Goal: Task Accomplishment & Management: Complete application form

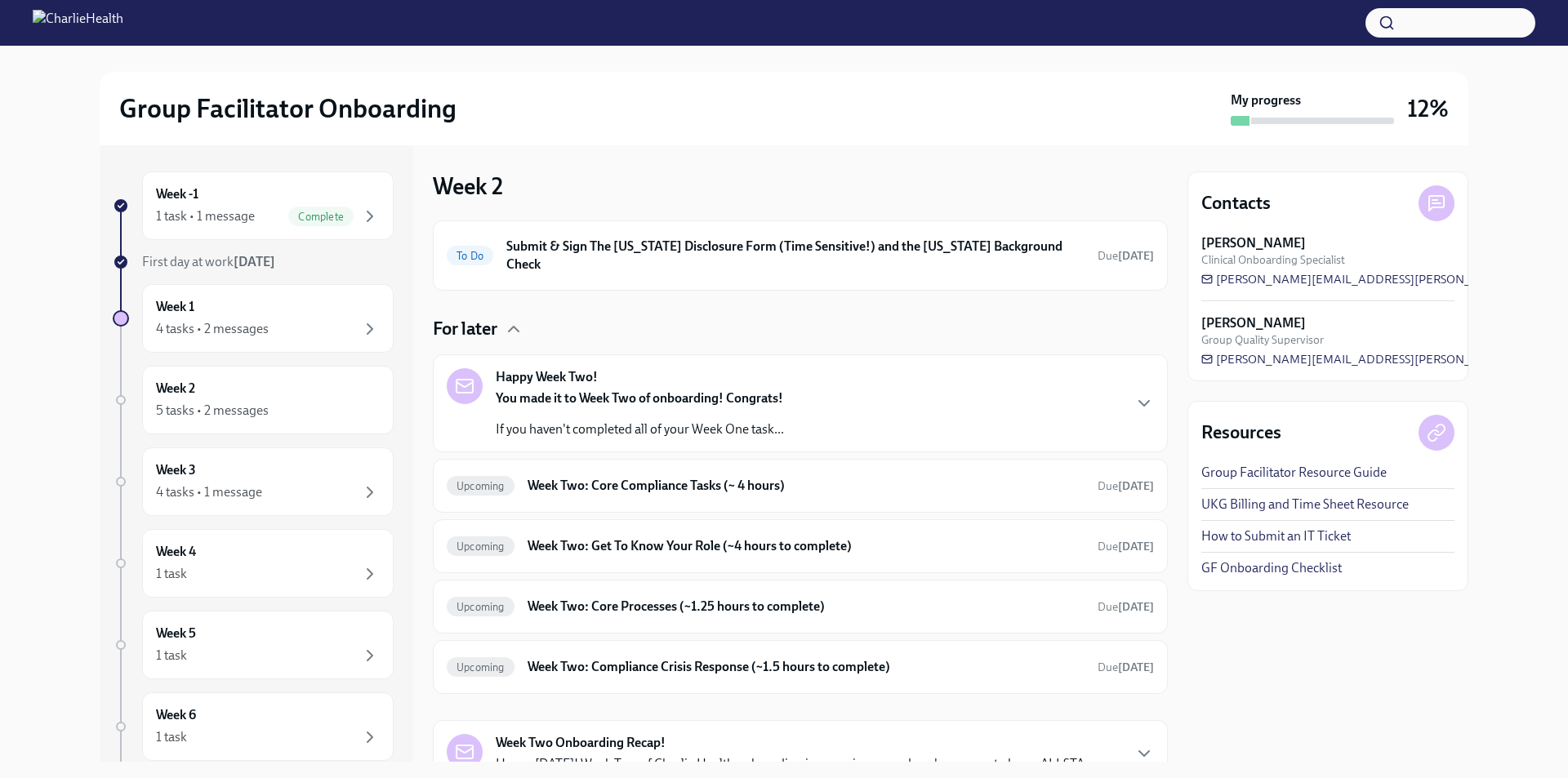
scroll to position [61, 0]
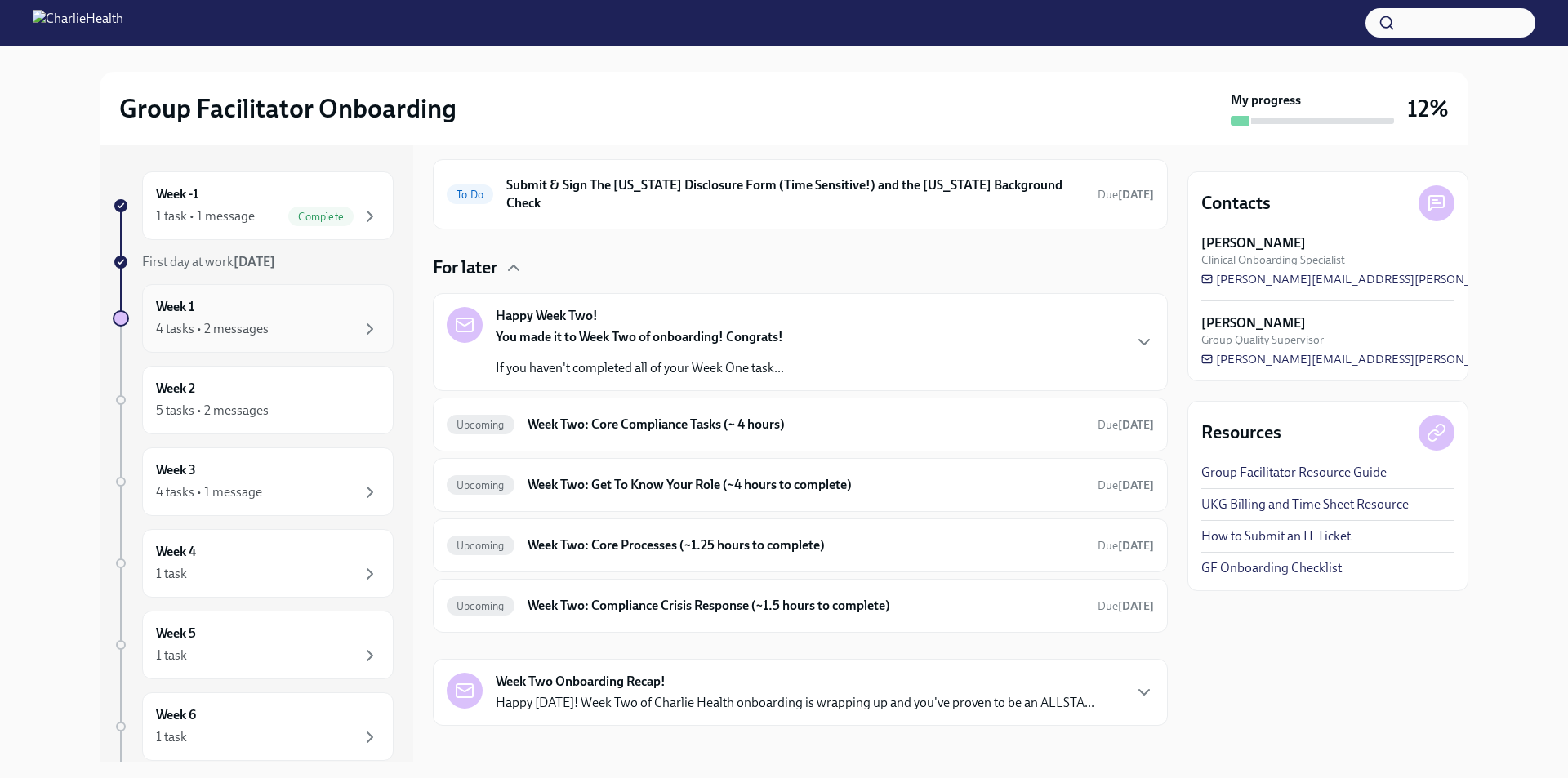
click at [184, 307] on h6 "Week 1" at bounding box center [175, 307] width 38 height 18
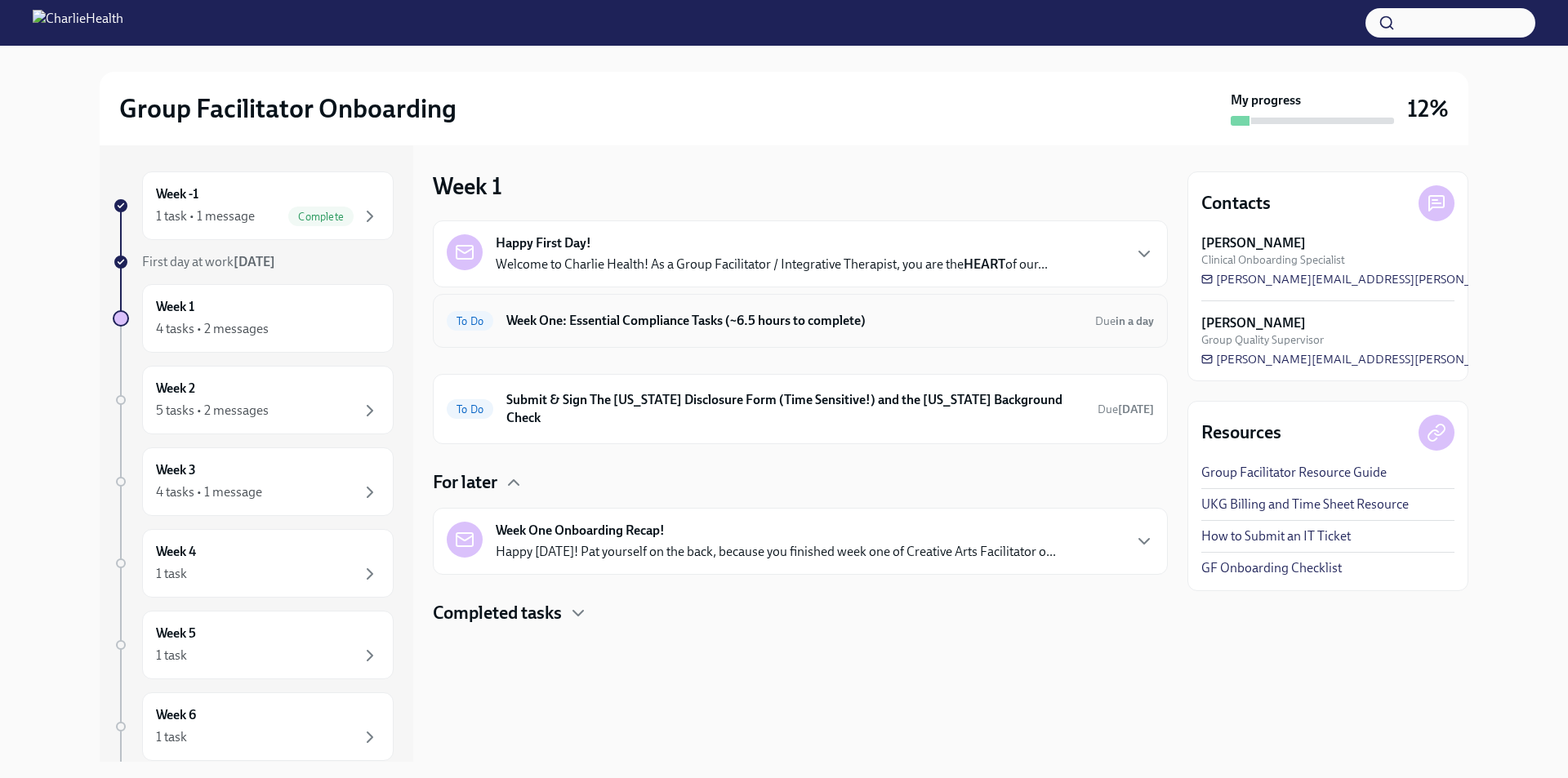
click at [581, 327] on h6 "Week One: Essential Compliance Tasks (~6.5 hours to complete)" at bounding box center [793, 321] width 576 height 18
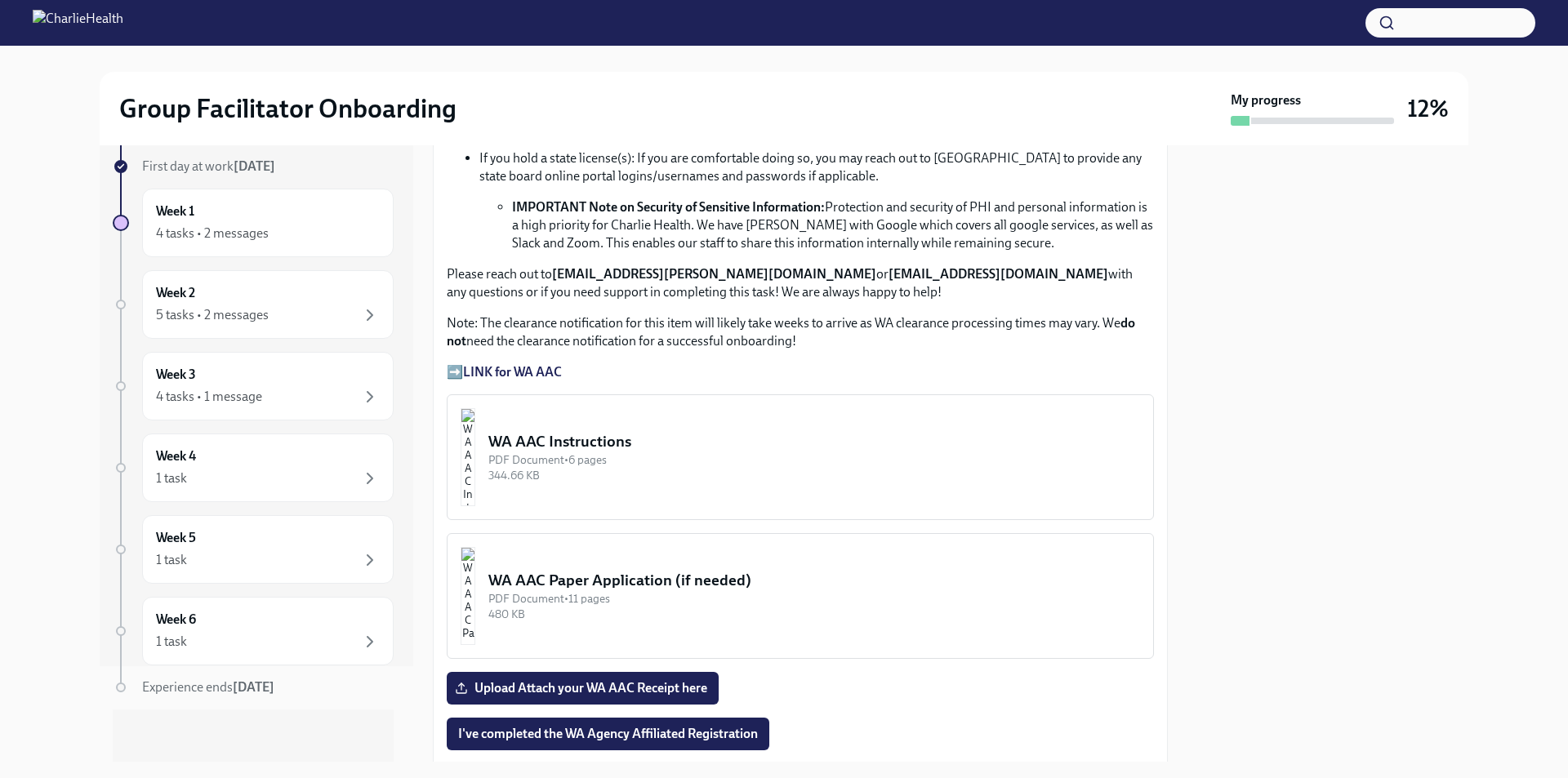
scroll to position [1225, 0]
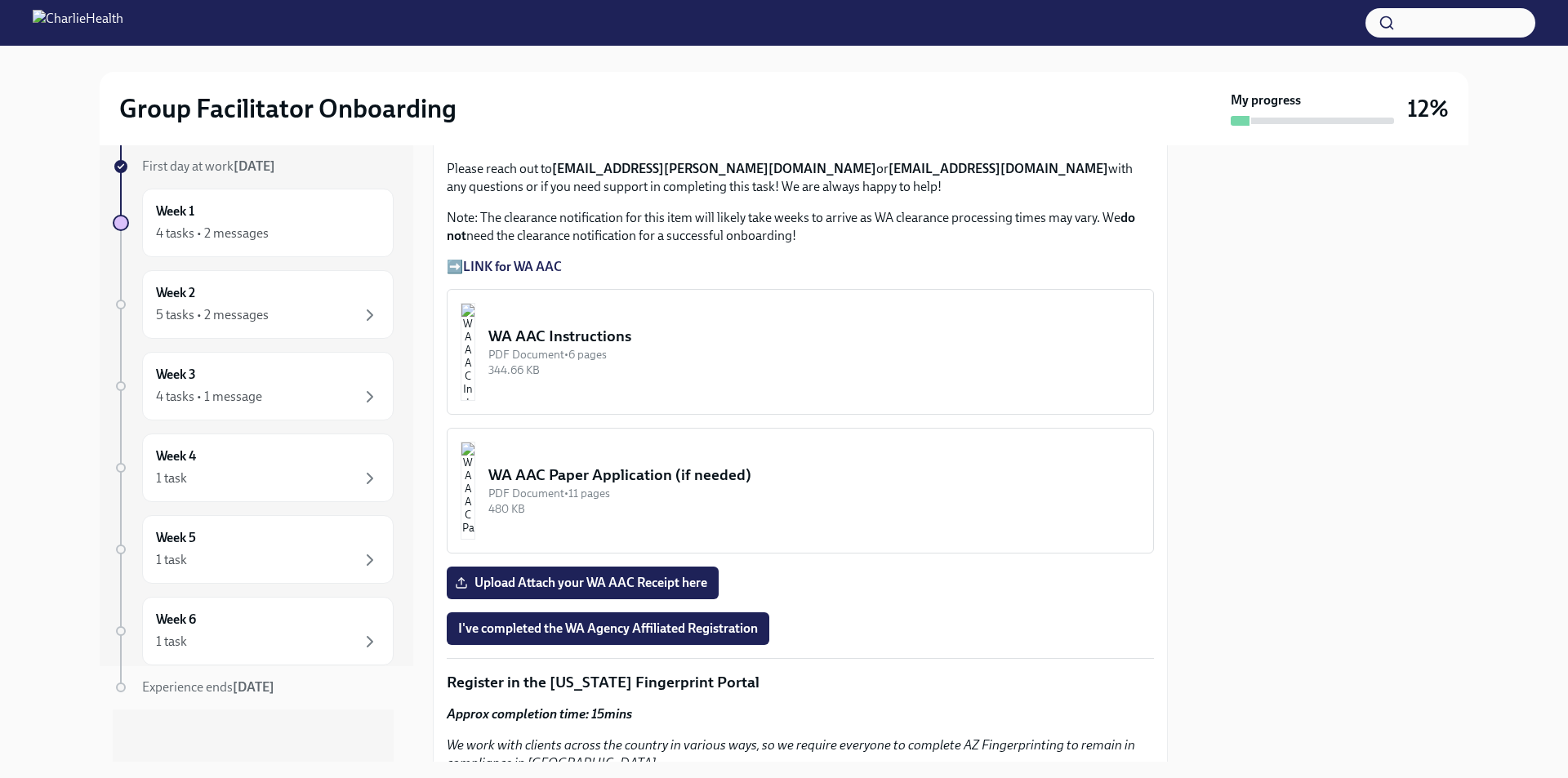
click at [770, 380] on button "WA AAC Instructions PDF Document • 6 pages 344.66 KB" at bounding box center [800, 352] width 708 height 126
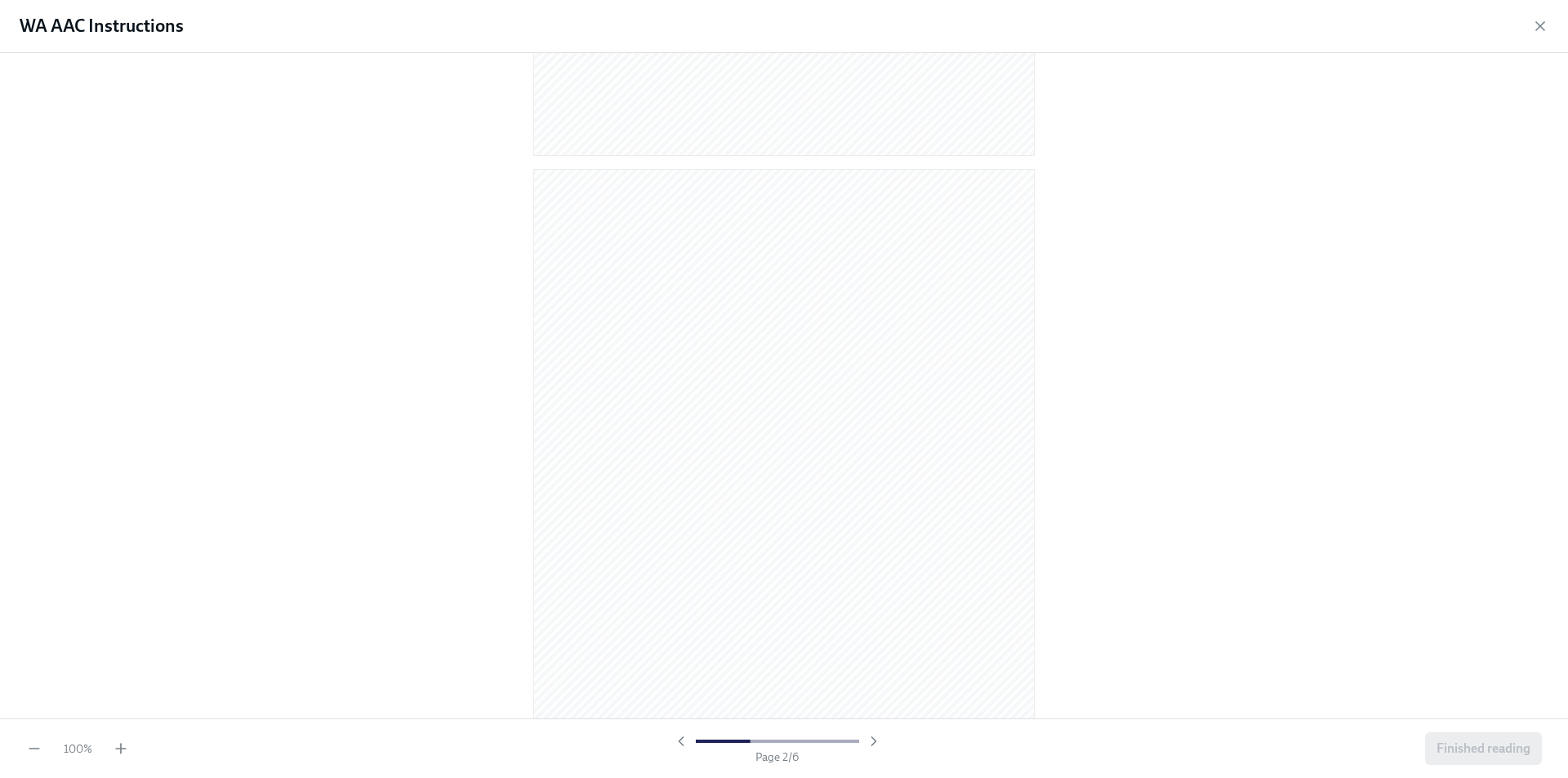
scroll to position [653, 0]
click at [122, 750] on icon "button" at bounding box center [121, 749] width 16 height 16
click at [113, 751] on icon "button" at bounding box center [121, 749] width 16 height 16
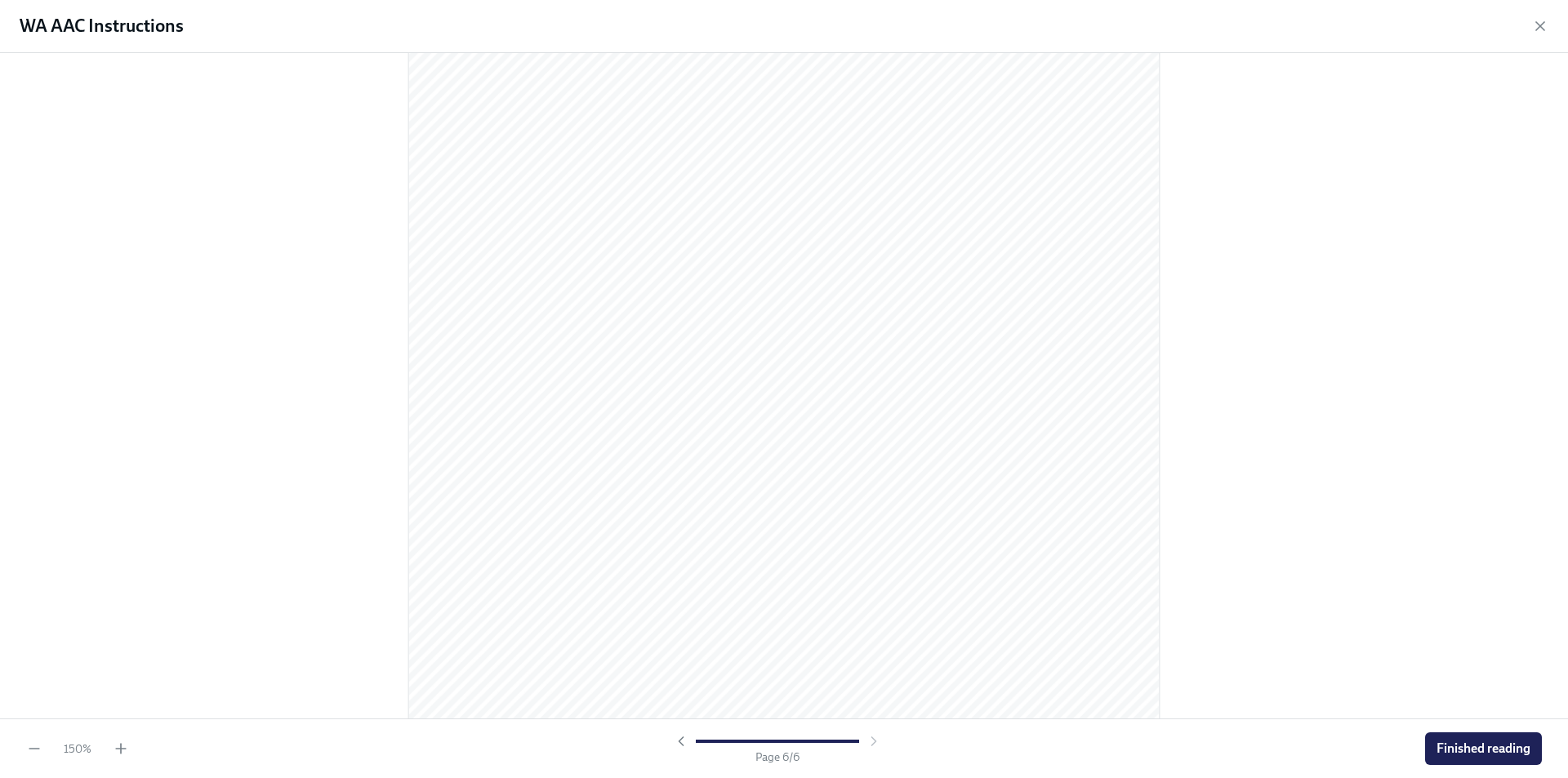
scroll to position [5226, 0]
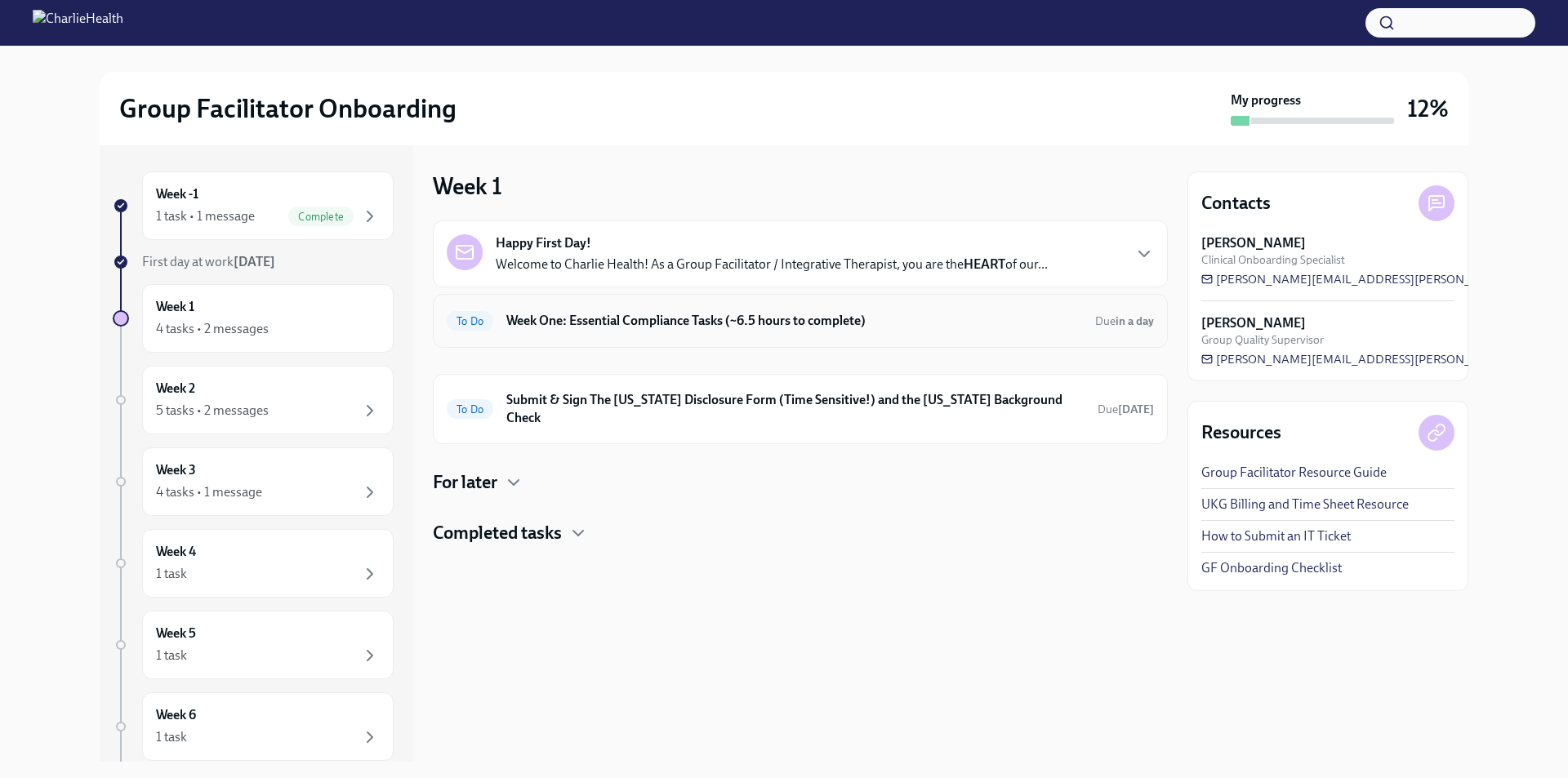
click at [565, 307] on div "To Do Week One: Essential Compliance Tasks (~6.5 hours to complete) Due in a day" at bounding box center [800, 321] width 735 height 54
click at [569, 322] on h6 "Week One: Essential Compliance Tasks (~6.5 hours to complete)" at bounding box center [793, 321] width 576 height 18
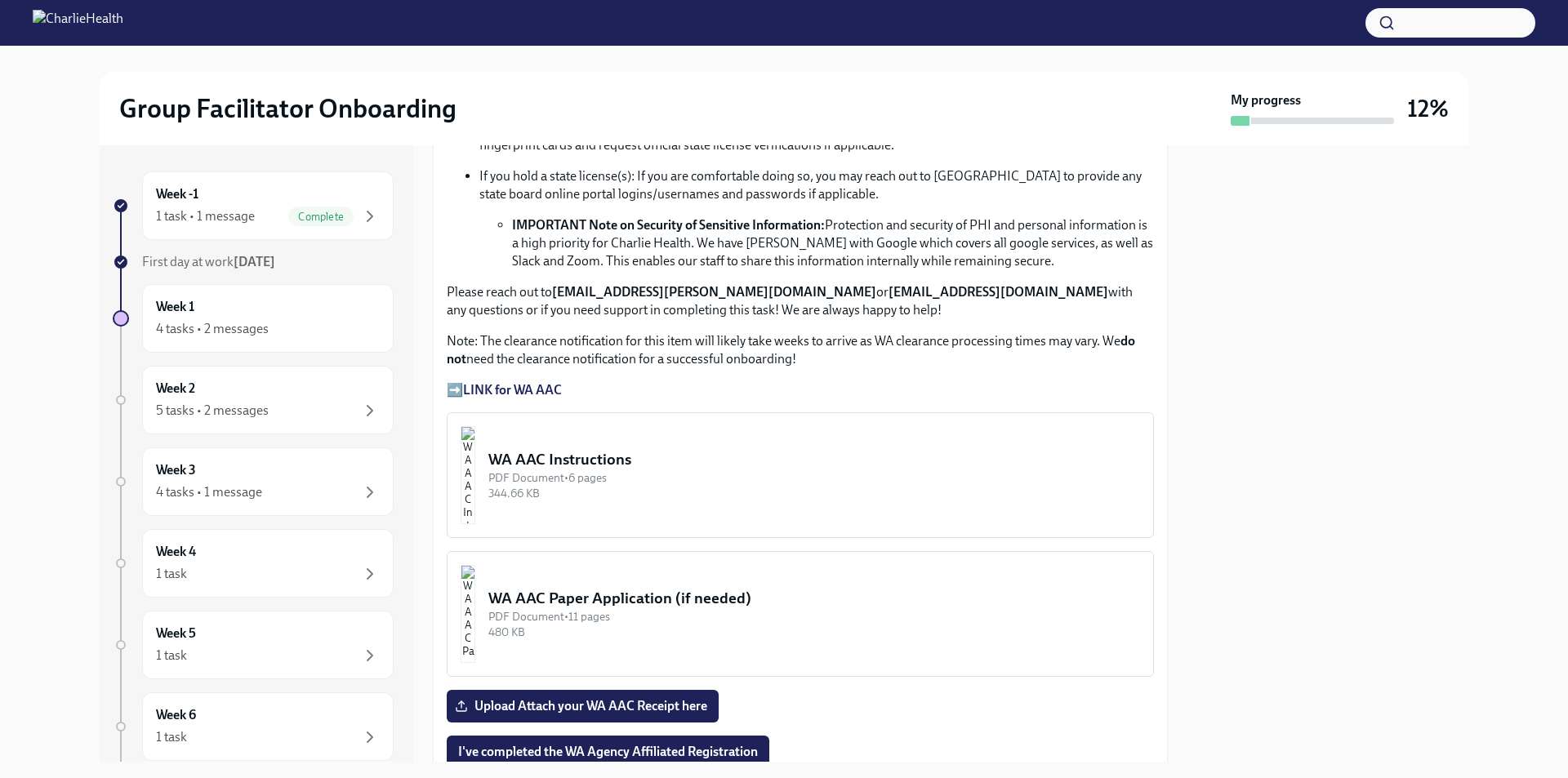
scroll to position [1143, 0]
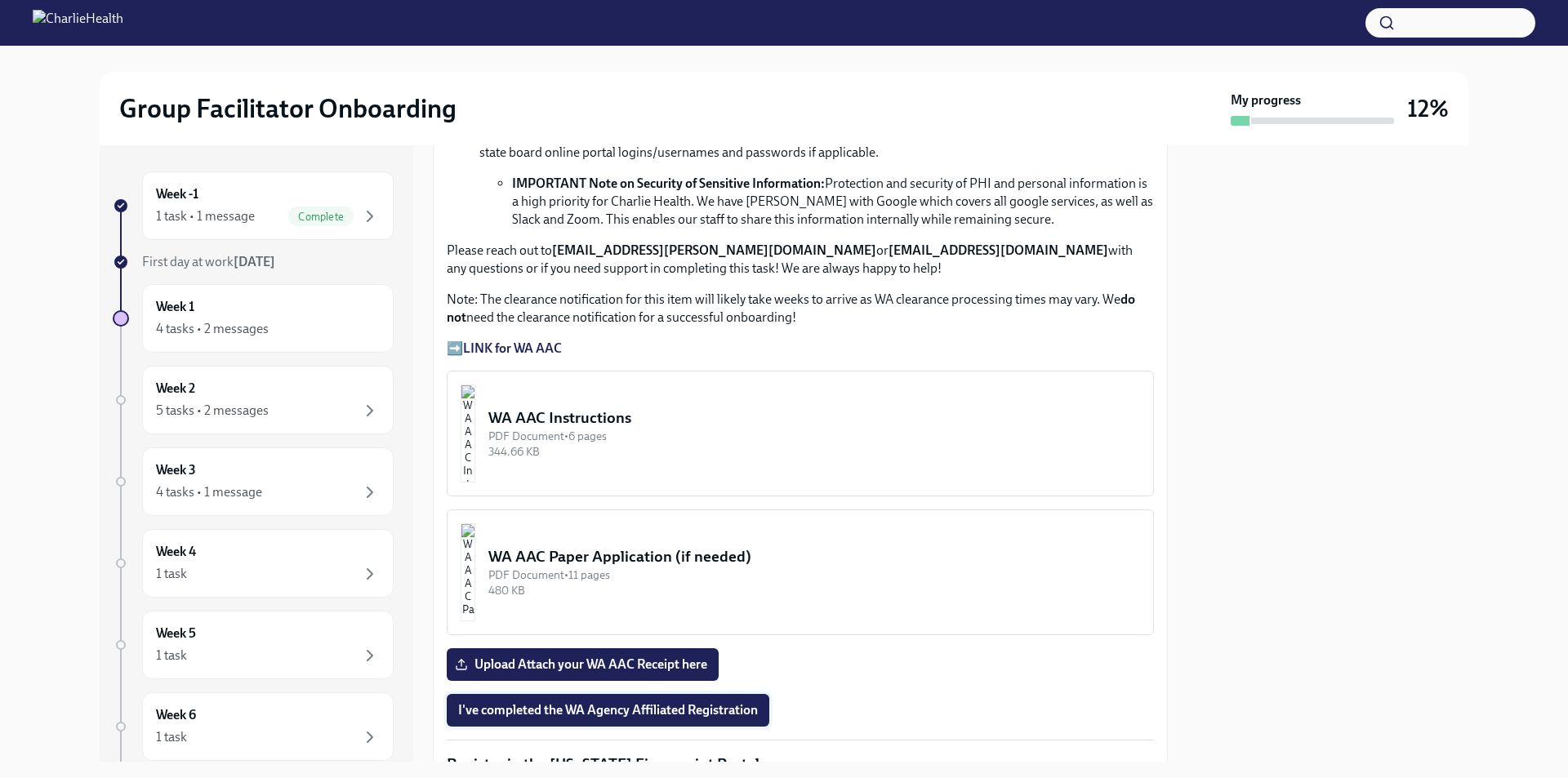
click at [678, 702] on span "I've completed the WA Agency Affiliated Registration" at bounding box center [608, 710] width 300 height 16
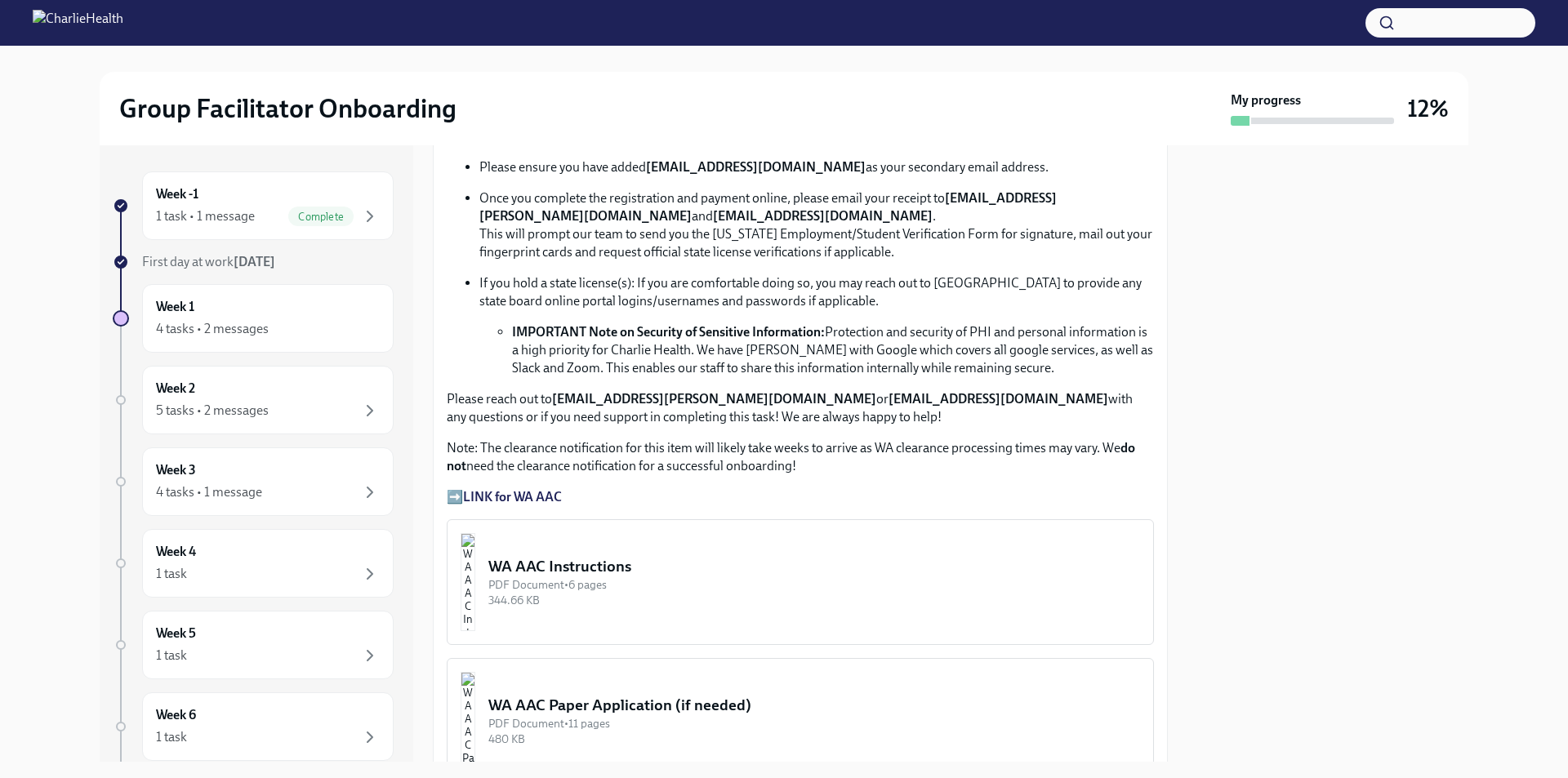
scroll to position [1225, 0]
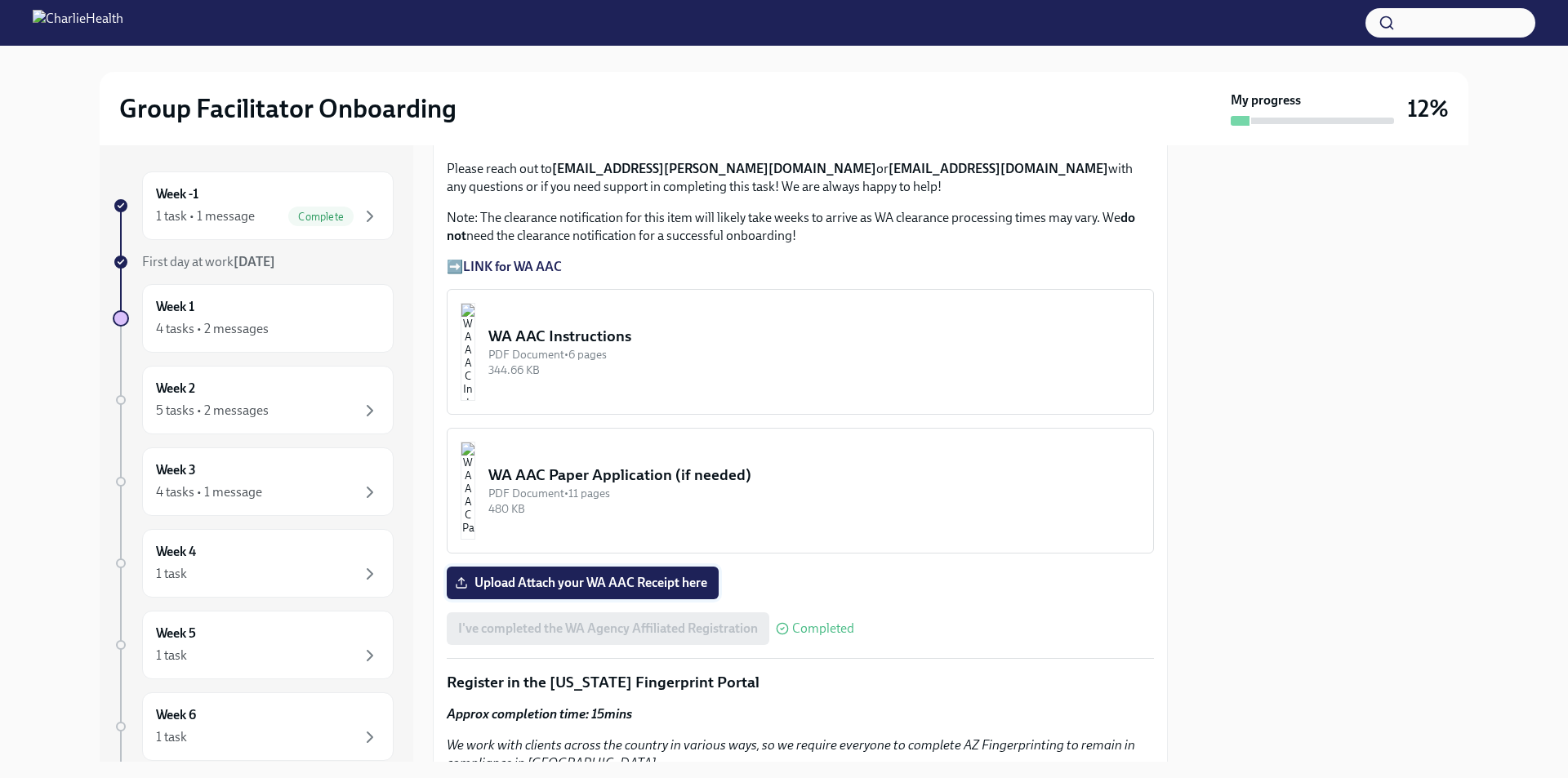
click at [564, 567] on label "Upload Attach your WA AAC Receipt here" at bounding box center [582, 583] width 272 height 33
click at [0, 0] on input "Upload Attach your WA AAC Receipt here" at bounding box center [0, 0] width 0 height 0
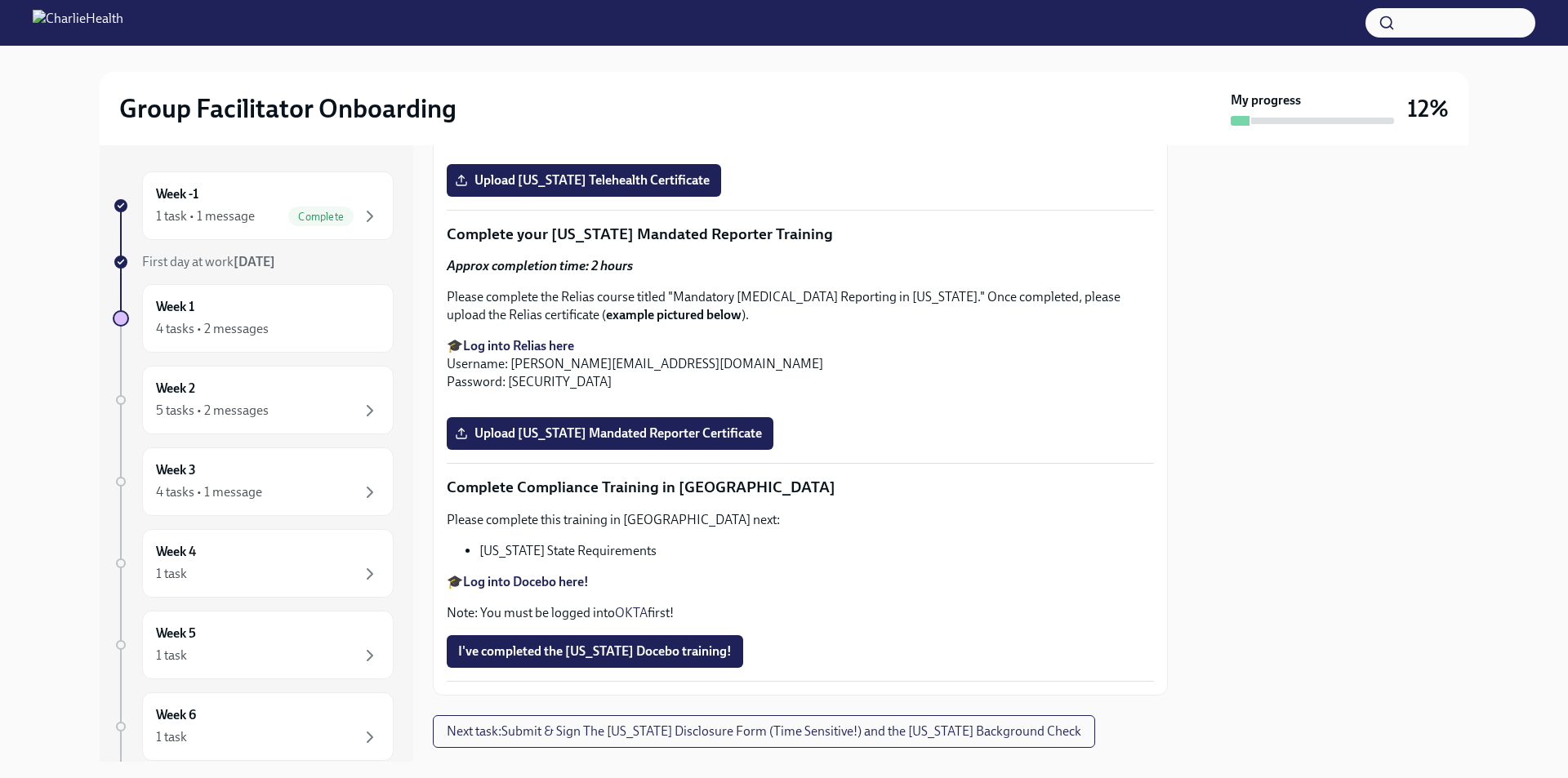
scroll to position [2811, 0]
